Goal: Task Accomplishment & Management: Manage account settings

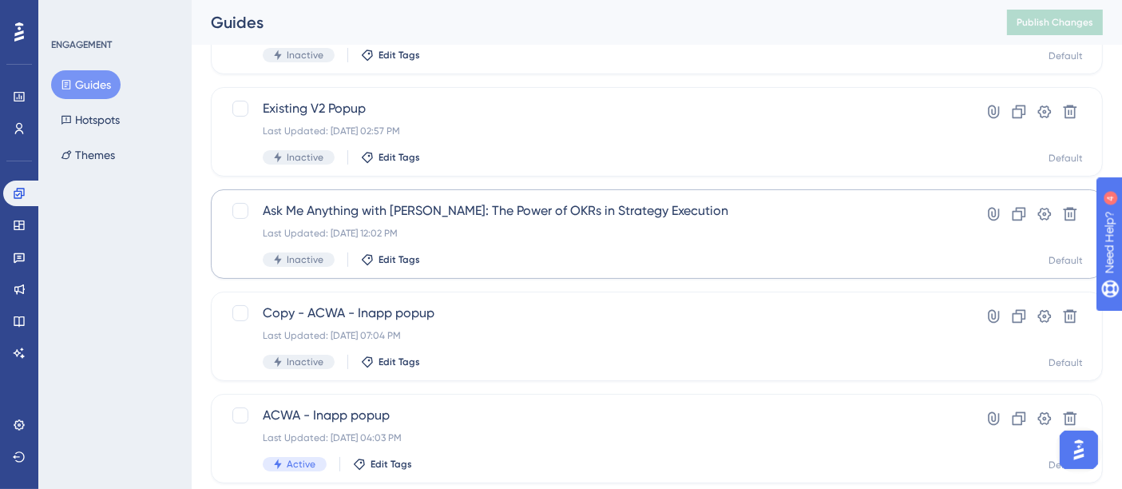
scroll to position [355, 0]
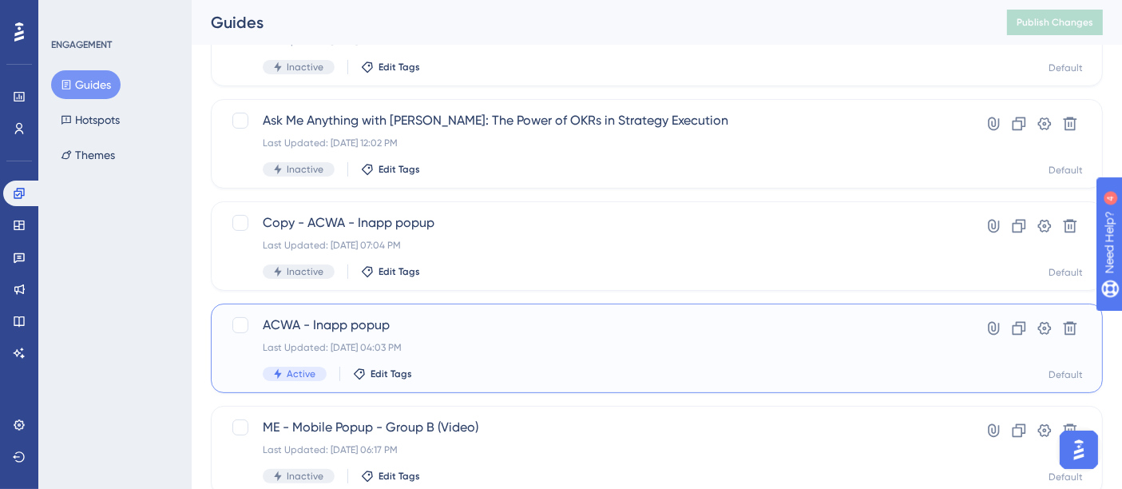
click at [630, 337] on div "ACWA - Inapp popup Last Updated: [DATE] 04:03 PM Active Edit Tags" at bounding box center [593, 349] width 661 height 66
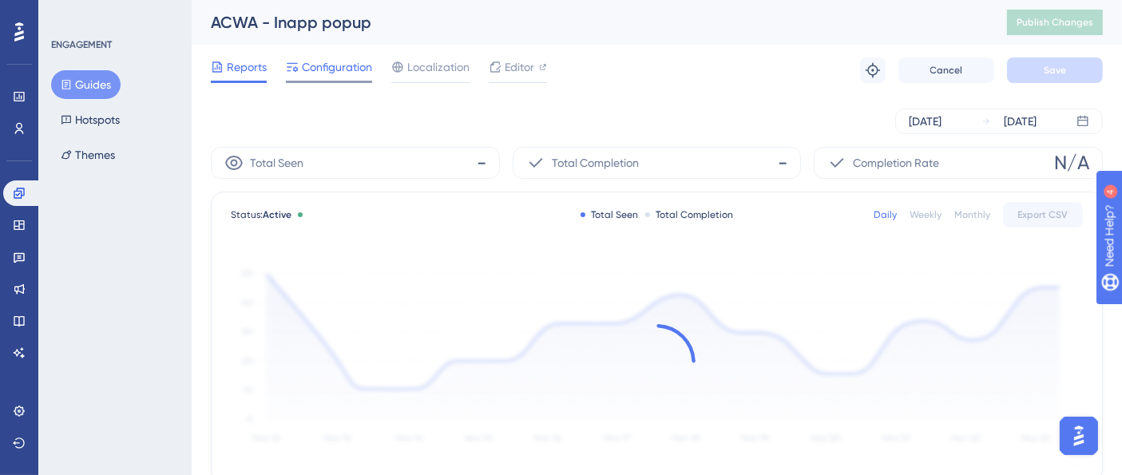
click at [323, 70] on span "Configuration" at bounding box center [337, 67] width 70 height 19
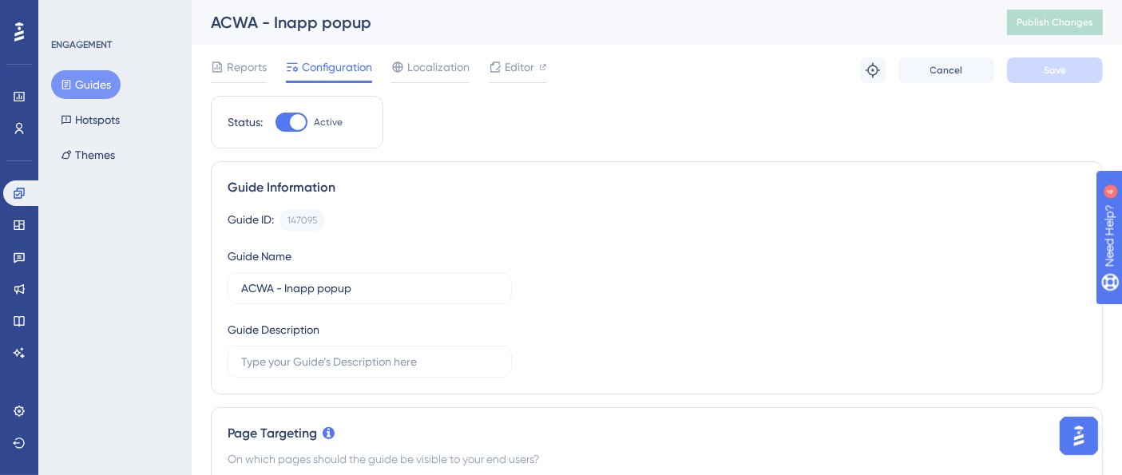
click at [299, 134] on div "Status: Active" at bounding box center [297, 122] width 173 height 53
click at [296, 121] on div at bounding box center [298, 122] width 16 height 16
click at [276, 122] on input "Active" at bounding box center [275, 122] width 1 height 1
checkbox input "false"
click at [1047, 65] on span "Save" at bounding box center [1055, 70] width 22 height 13
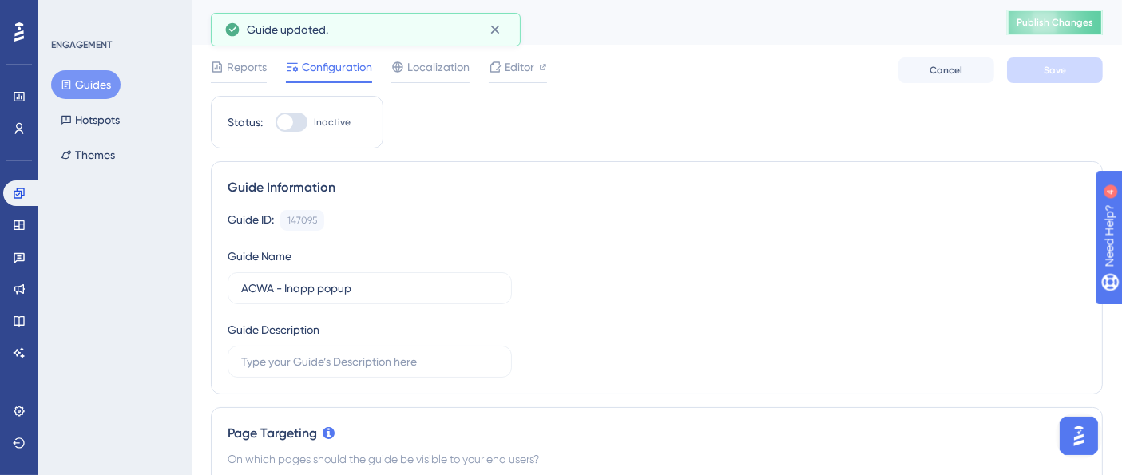
click at [1063, 19] on button "Publish Changes" at bounding box center [1055, 23] width 96 height 26
click at [73, 78] on button "Guides" at bounding box center [86, 84] width 70 height 29
